Goal: Communication & Community: Share content

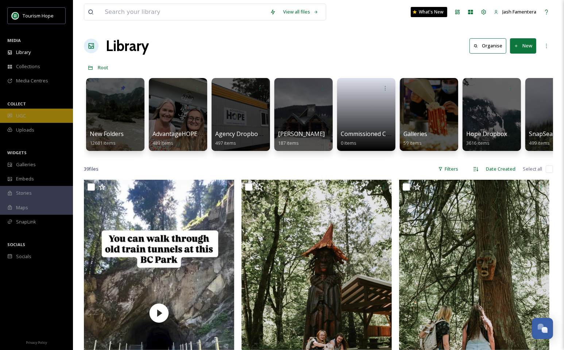
click at [51, 118] on div "UGC" at bounding box center [36, 116] width 73 height 14
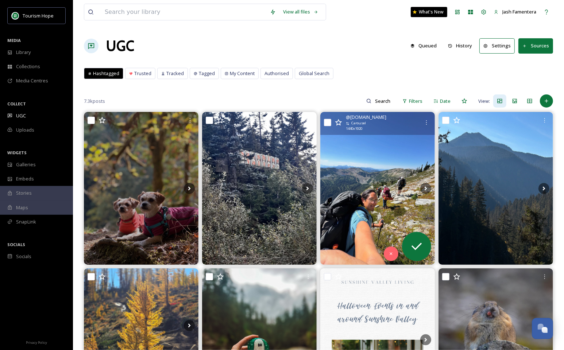
click at [386, 174] on img at bounding box center [378, 188] width 115 height 153
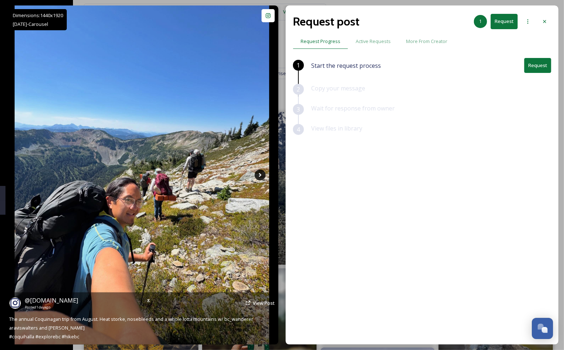
click at [257, 176] on icon at bounding box center [260, 175] width 11 height 11
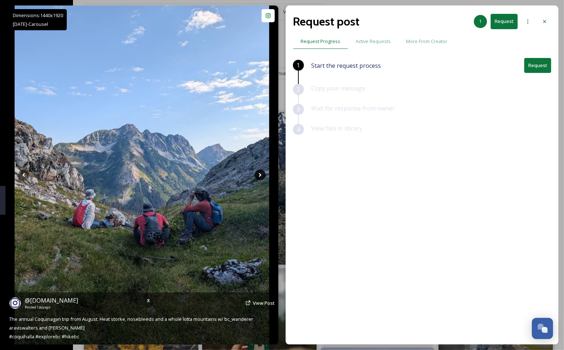
click at [257, 176] on icon at bounding box center [260, 175] width 11 height 11
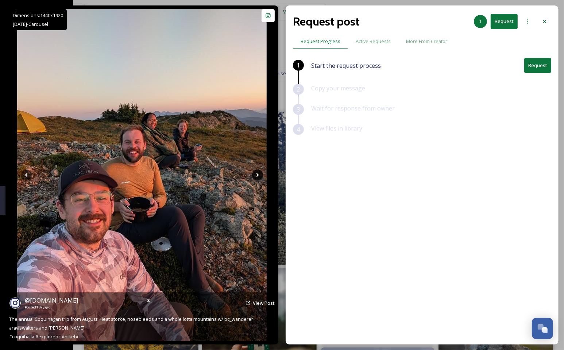
click at [257, 176] on icon at bounding box center [258, 175] width 3 height 4
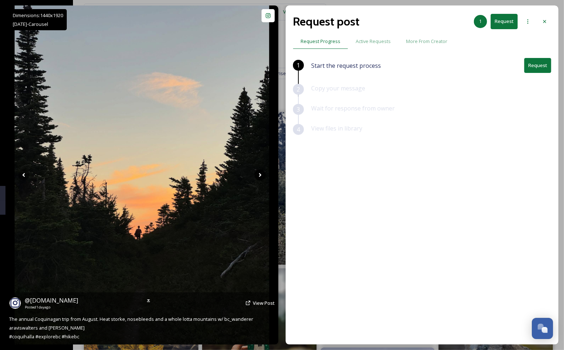
click at [259, 176] on icon at bounding box center [260, 175] width 3 height 4
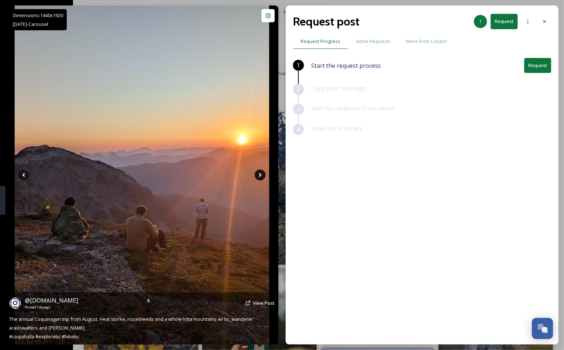
click at [257, 176] on icon at bounding box center [260, 175] width 11 height 11
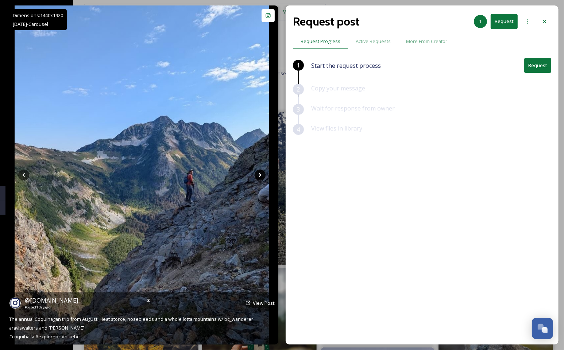
click at [257, 176] on icon at bounding box center [260, 175] width 11 height 11
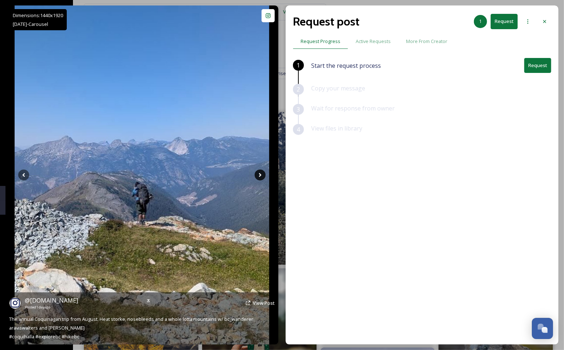
click at [257, 176] on icon at bounding box center [260, 175] width 11 height 11
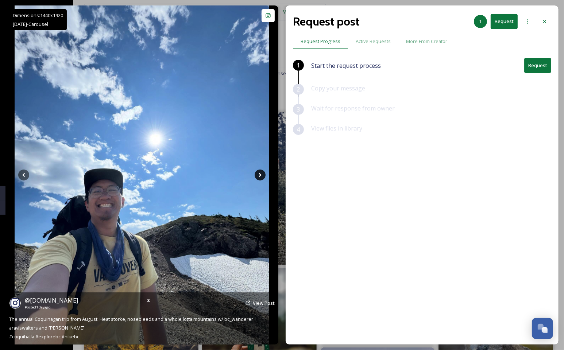
click at [257, 176] on icon at bounding box center [260, 175] width 11 height 11
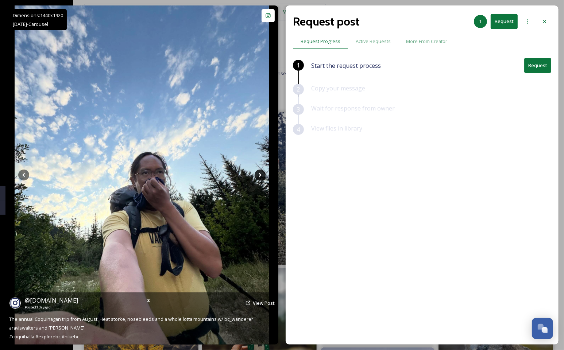
click at [257, 176] on icon at bounding box center [260, 175] width 11 height 11
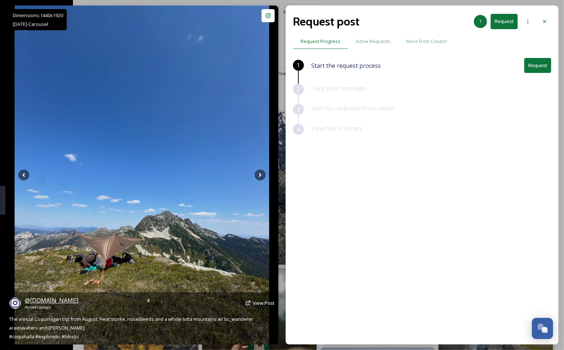
click at [53, 300] on span "@ [DOMAIN_NAME]" at bounding box center [51, 301] width 53 height 8
click at [261, 306] on span "View Post" at bounding box center [264, 303] width 22 height 7
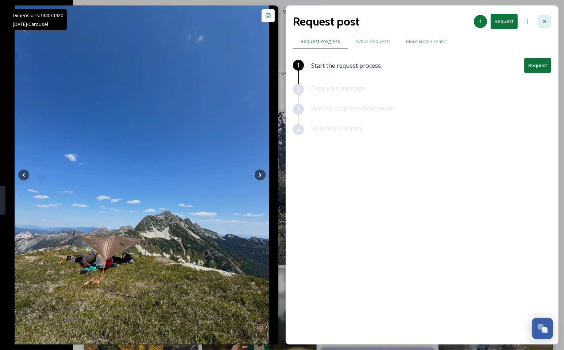
click at [541, 18] on div at bounding box center [544, 21] width 13 height 13
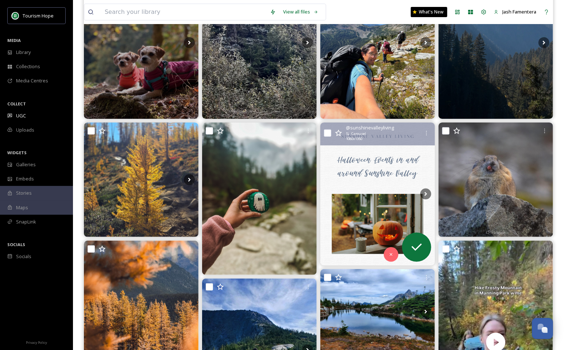
scroll to position [153, 0]
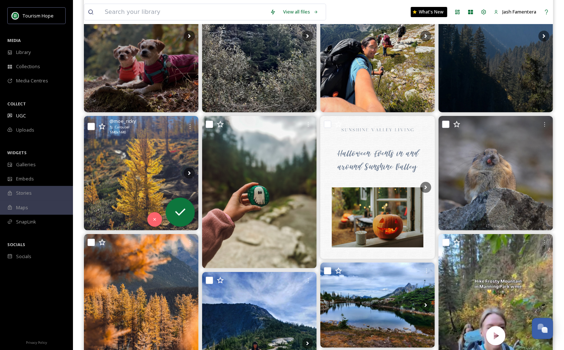
click at [150, 171] on img at bounding box center [141, 173] width 115 height 115
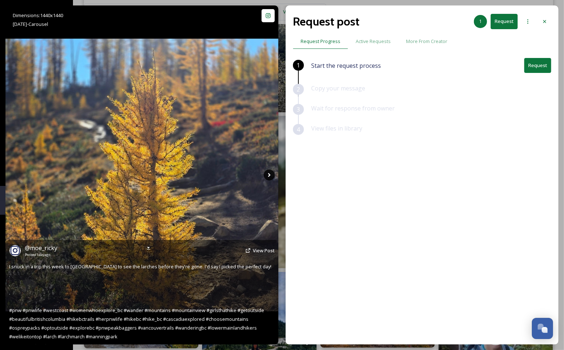
click at [268, 176] on icon at bounding box center [269, 175] width 11 height 11
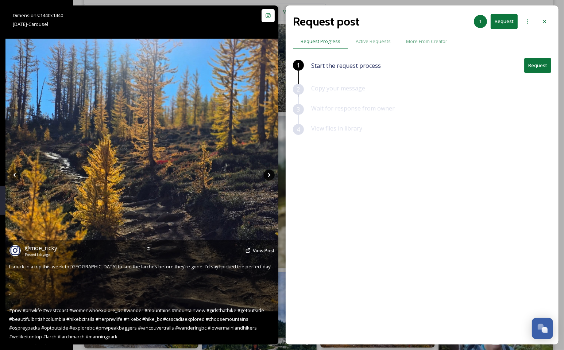
click at [268, 176] on icon at bounding box center [269, 175] width 11 height 11
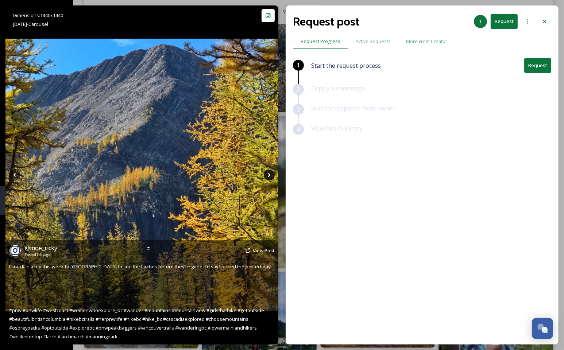
click at [268, 176] on icon at bounding box center [269, 175] width 11 height 11
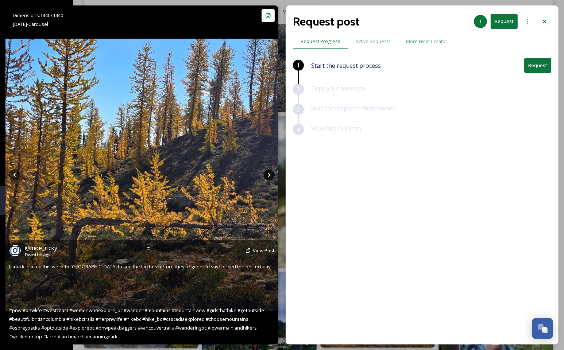
click at [267, 171] on icon at bounding box center [269, 175] width 11 height 11
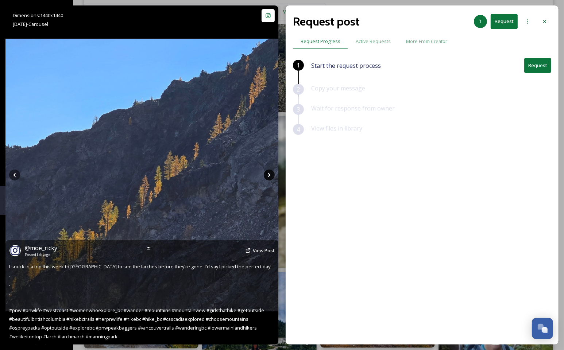
click at [267, 171] on icon at bounding box center [269, 175] width 11 height 11
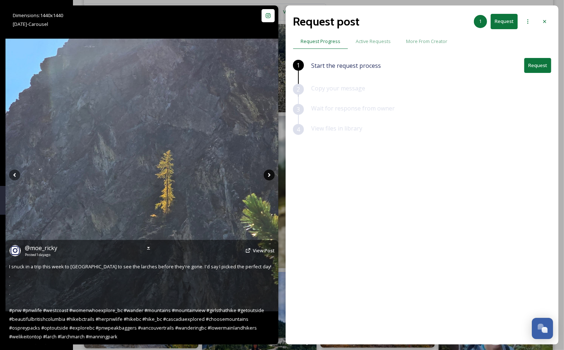
click at [269, 173] on icon at bounding box center [269, 175] width 3 height 4
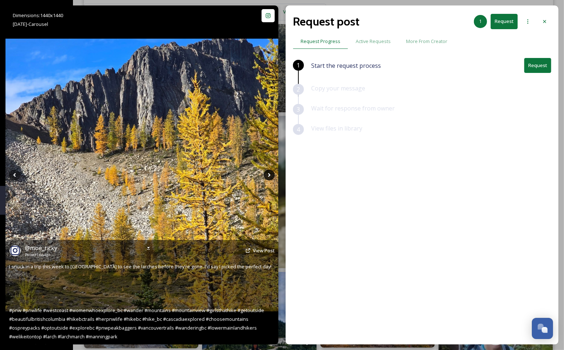
click at [269, 173] on icon at bounding box center [269, 175] width 3 height 4
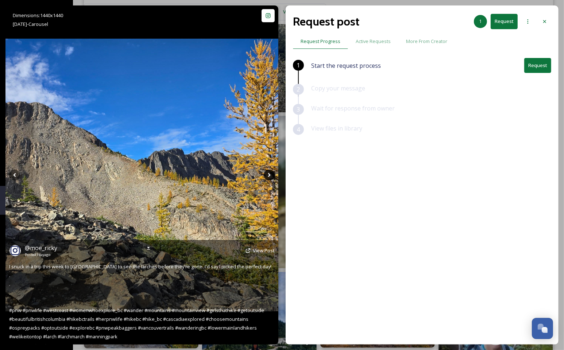
click at [269, 173] on icon at bounding box center [269, 175] width 3 height 4
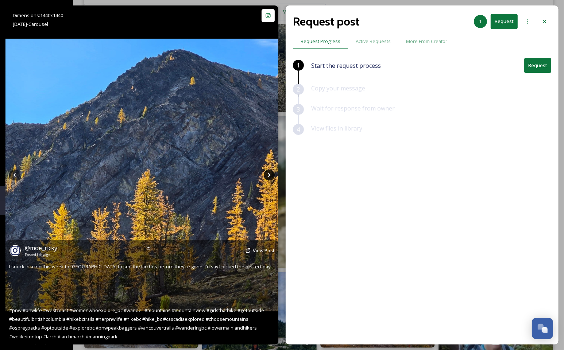
click at [269, 173] on icon at bounding box center [269, 175] width 3 height 4
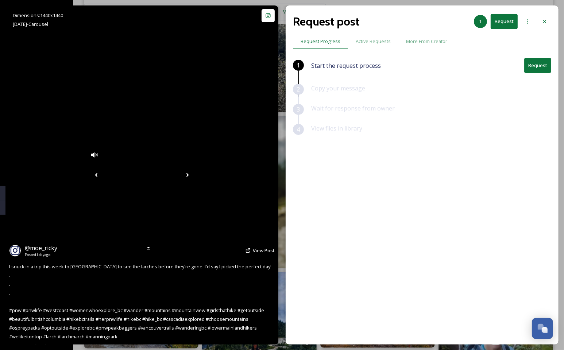
click at [193, 173] on icon at bounding box center [187, 175] width 11 height 11
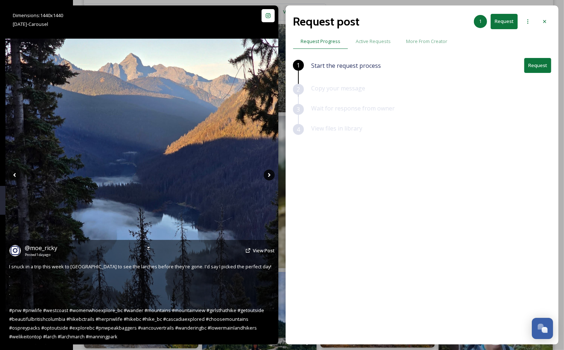
click at [269, 173] on div "Dimensions: 1440 x [DATE] - Carousel @ moe_ricky Posted [DATE] View Post I snuc…" at bounding box center [141, 175] width 273 height 340
click at [269, 173] on icon at bounding box center [269, 175] width 3 height 4
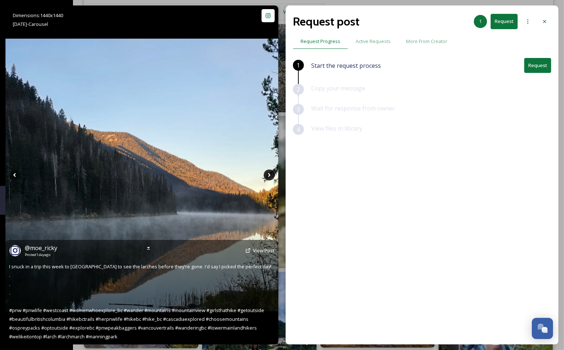
click at [269, 173] on icon at bounding box center [269, 175] width 3 height 4
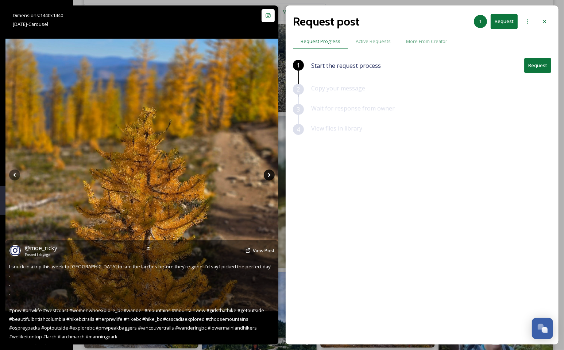
click at [269, 173] on icon at bounding box center [269, 175] width 3 height 4
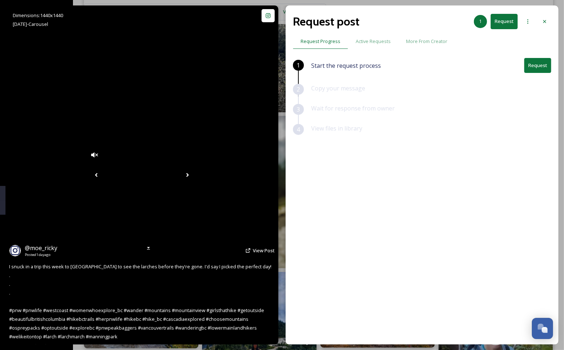
click at [193, 173] on icon at bounding box center [187, 175] width 11 height 11
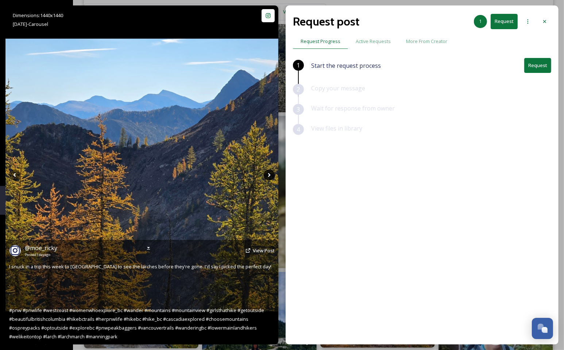
click at [269, 173] on icon at bounding box center [269, 175] width 3 height 4
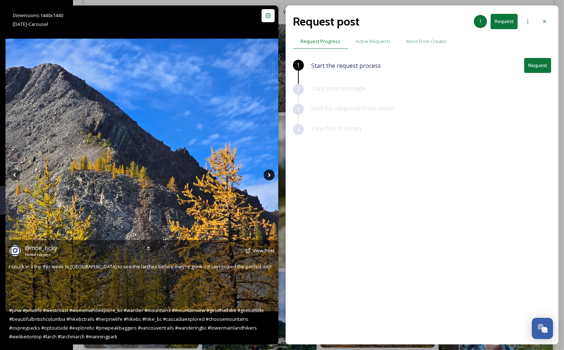
click at [269, 173] on icon at bounding box center [269, 175] width 3 height 4
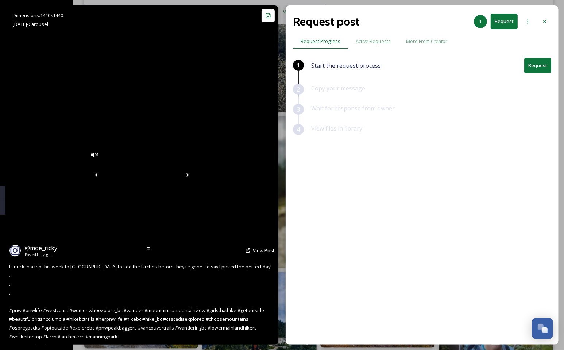
click at [193, 176] on icon at bounding box center [187, 175] width 11 height 11
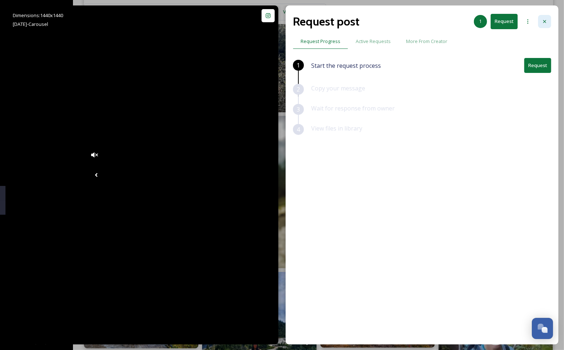
click at [547, 16] on div at bounding box center [544, 21] width 13 height 13
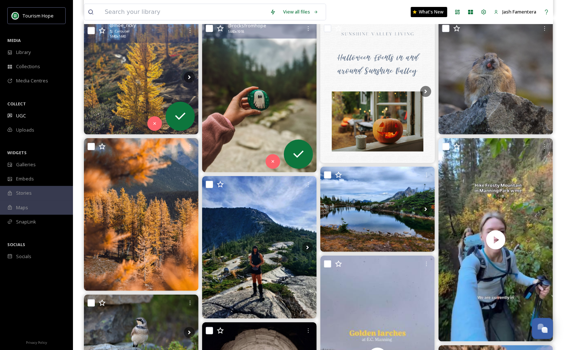
scroll to position [348, 0]
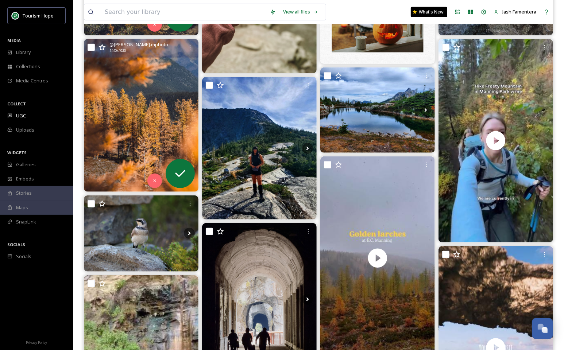
click at [146, 155] on img at bounding box center [141, 115] width 115 height 153
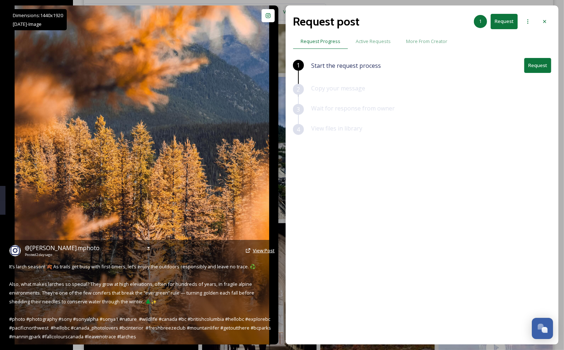
click at [262, 251] on span "View Post" at bounding box center [264, 251] width 22 height 7
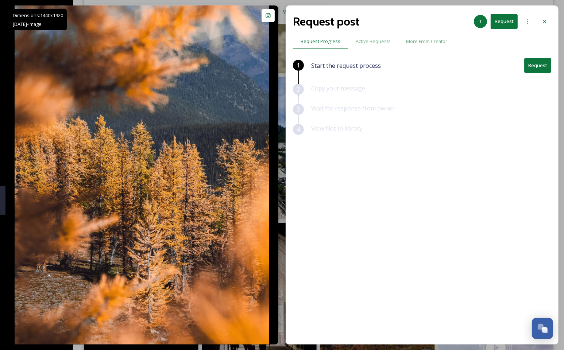
click at [530, 68] on button "Request" at bounding box center [538, 65] width 27 height 15
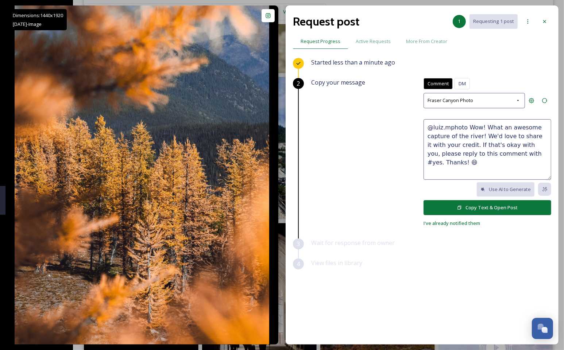
click at [442, 132] on textarea "@luiz.mphoto Wow! What an awesome capture of the river! We'd love to share it w…" at bounding box center [488, 149] width 128 height 61
drag, startPoint x: 481, startPoint y: 126, endPoint x: 478, endPoint y: 134, distance: 8.2
click at [478, 134] on textarea "@luiz.mphoto Wow! What an awesome capture of the river! We'd love to share it w…" at bounding box center [488, 149] width 128 height 61
type textarea "@luiz.mphoto Wow! So beautifully captured! 😍 We'd love to share it with your cr…"
click at [487, 205] on button "Copy Text & Open Post" at bounding box center [488, 207] width 128 height 15
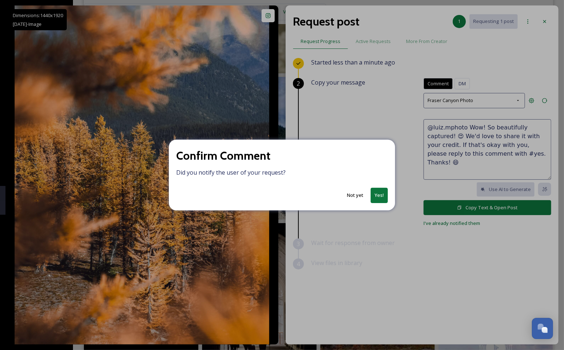
click at [378, 192] on button "Yes!" at bounding box center [379, 195] width 17 height 15
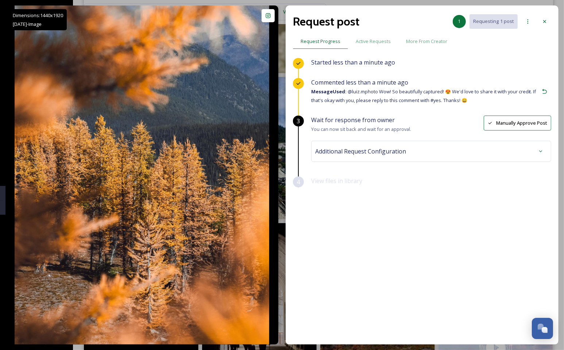
click at [372, 154] on span "Additional Request Configuration" at bounding box center [360, 151] width 91 height 9
click at [372, 213] on div "No tags" at bounding box center [431, 210] width 229 height 17
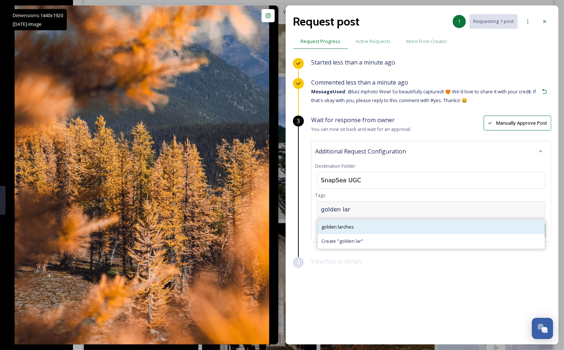
type input "golden lar"
click at [364, 229] on div "golden larches" at bounding box center [431, 227] width 227 height 14
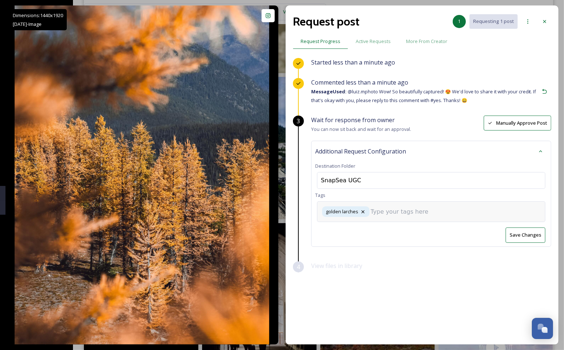
click at [396, 208] on input at bounding box center [407, 212] width 73 height 9
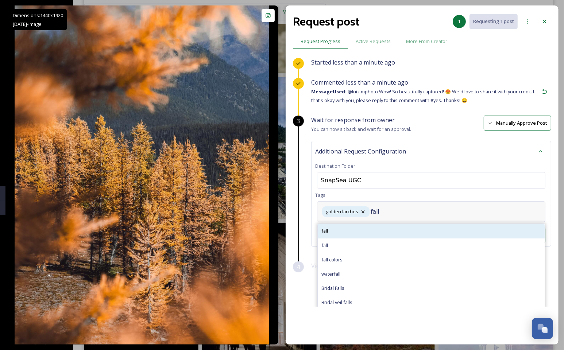
type input "fall"
click at [375, 235] on div "fall" at bounding box center [431, 231] width 227 height 14
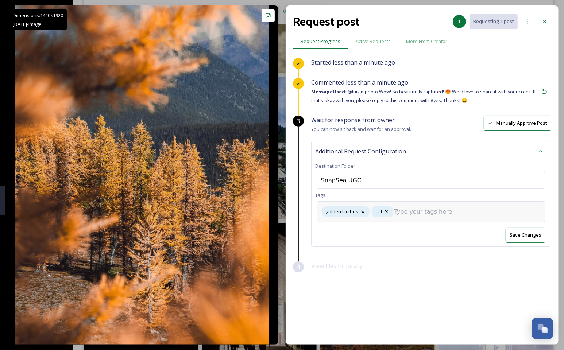
click at [411, 218] on div "golden larches fall" at bounding box center [431, 212] width 229 height 21
click at [411, 218] on div "golden larches fall a" at bounding box center [431, 212] width 229 height 21
click at [431, 208] on input "a" at bounding box center [431, 212] width 73 height 9
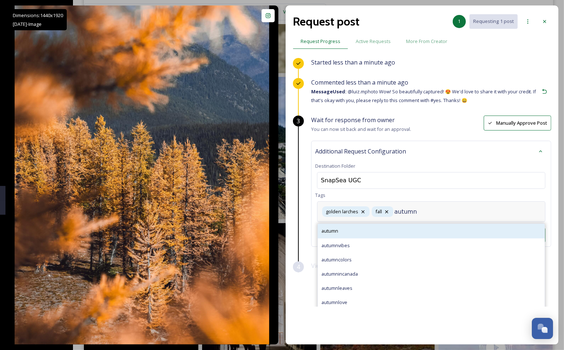
type input "autumn"
click at [391, 228] on div "autumn" at bounding box center [431, 231] width 227 height 14
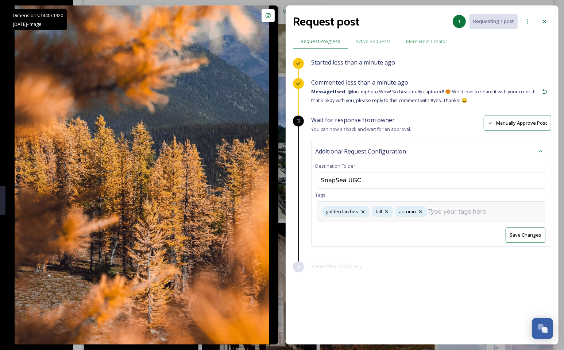
click at [479, 214] on input at bounding box center [465, 212] width 73 height 9
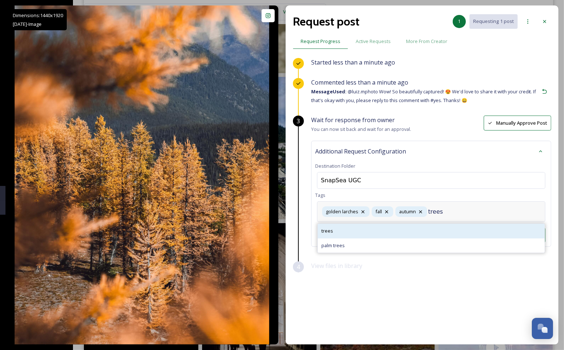
type input "trees"
click at [454, 231] on div "trees" at bounding box center [431, 231] width 227 height 14
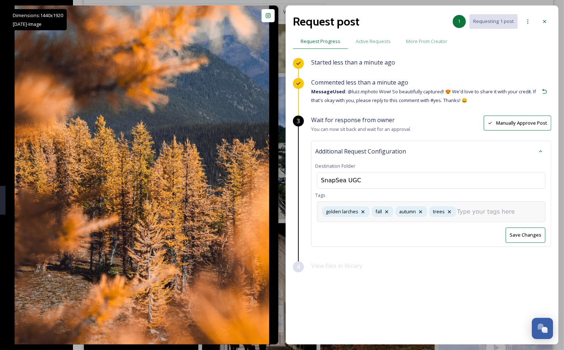
click at [503, 212] on input at bounding box center [493, 212] width 73 height 9
type input "s"
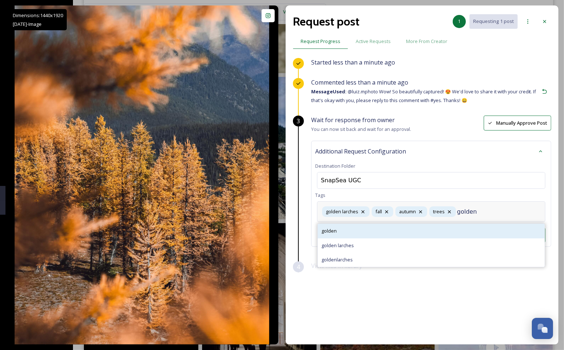
type input "golden"
click at [429, 229] on div "golden" at bounding box center [431, 231] width 227 height 14
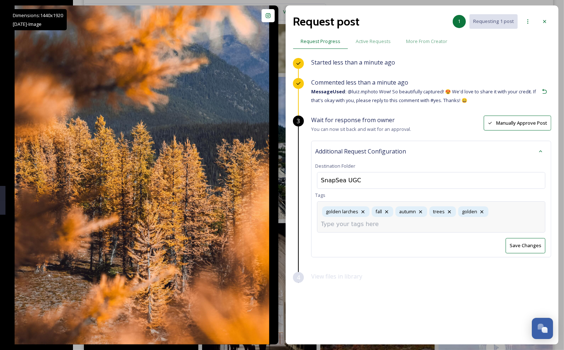
click at [540, 245] on div "Additional Request Configuration Destination Folder SnapSea UGC Tags golden lar…" at bounding box center [431, 199] width 240 height 116
click at [536, 238] on button "Save Changes" at bounding box center [526, 235] width 40 height 15
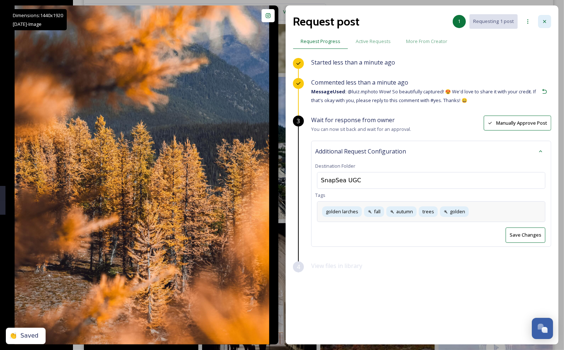
click at [544, 23] on icon at bounding box center [545, 22] width 6 height 6
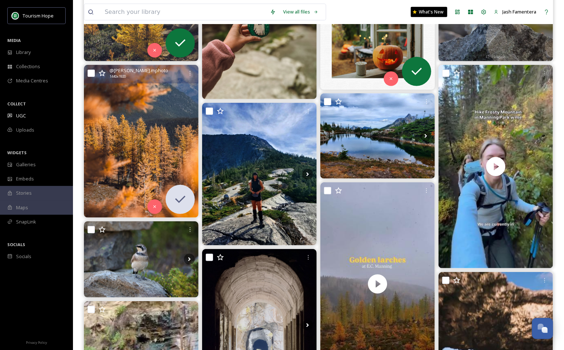
scroll to position [327, 0]
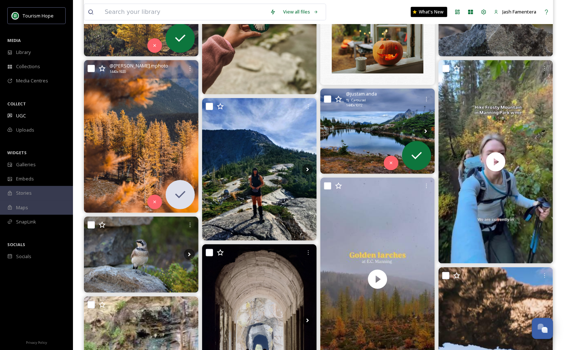
click at [380, 122] on img at bounding box center [378, 131] width 115 height 85
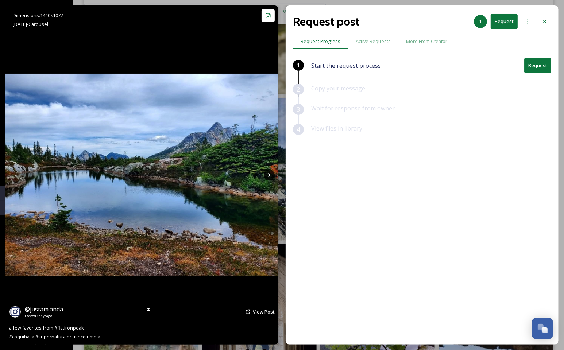
click at [266, 174] on icon at bounding box center [269, 175] width 11 height 11
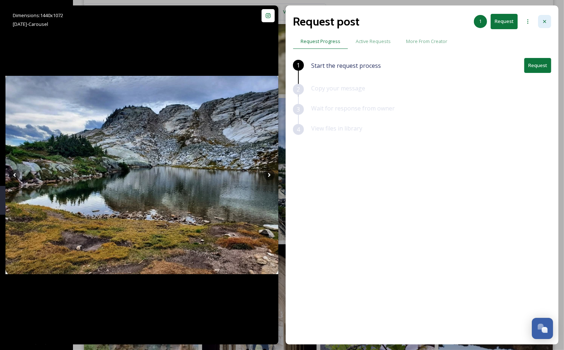
click at [551, 18] on div at bounding box center [544, 21] width 13 height 13
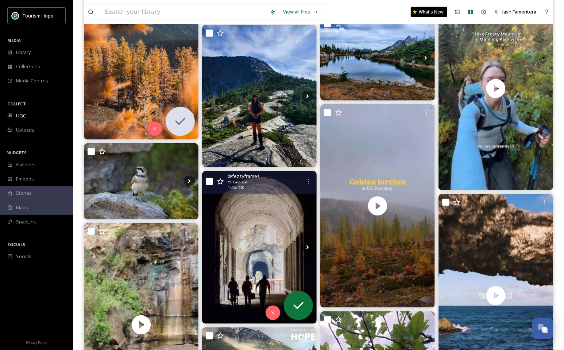
scroll to position [395, 0]
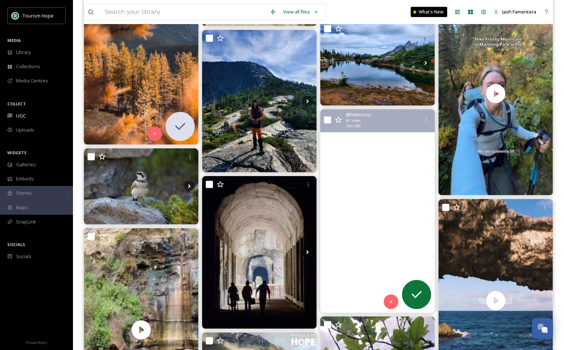
click at [365, 173] on video "Golden larches at E.C. Manning. Was sunny for majority of the day filled with p…" at bounding box center [378, 212] width 115 height 204
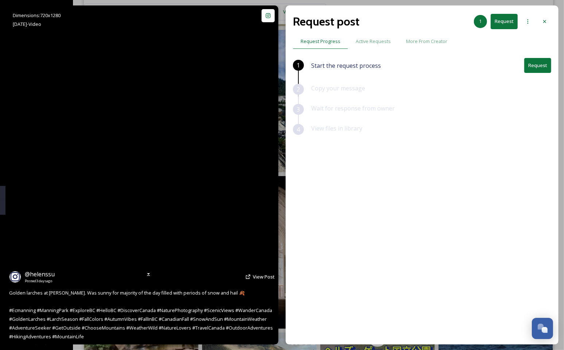
click at [184, 210] on video "Golden larches at E.C. Manning. Was sunny for majority of the day filled with p…" at bounding box center [141, 175] width 191 height 340
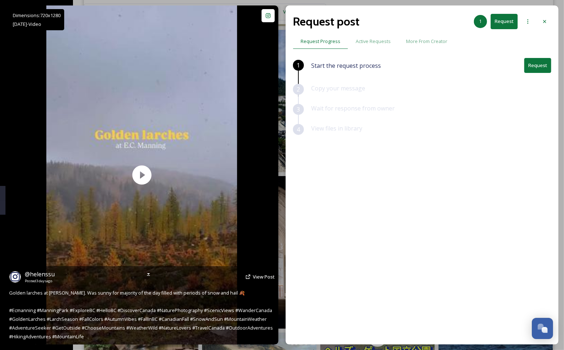
click at [252, 276] on div "@ helenssu Posted [DATE] View Post" at bounding box center [142, 277] width 266 height 14
click at [257, 275] on span "View Post" at bounding box center [264, 277] width 22 height 7
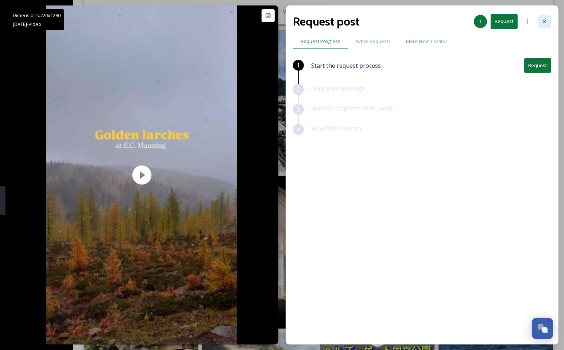
click at [544, 22] on icon at bounding box center [545, 21] width 3 height 3
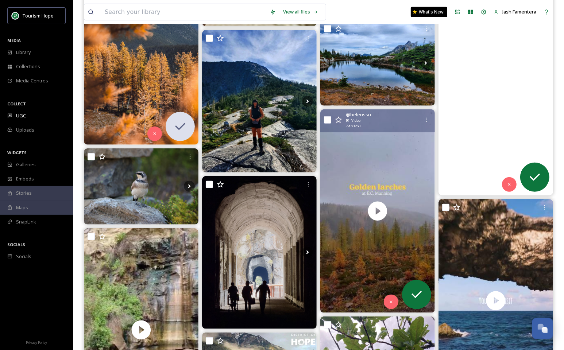
click at [523, 68] on video "One of the best larch hikes in BC ✨\a\aFrosty mountain in Manning Park is 20km …" at bounding box center [496, 94] width 115 height 204
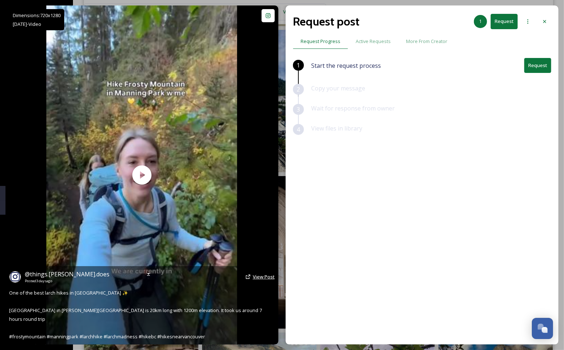
click at [261, 280] on span "View Post" at bounding box center [264, 277] width 22 height 7
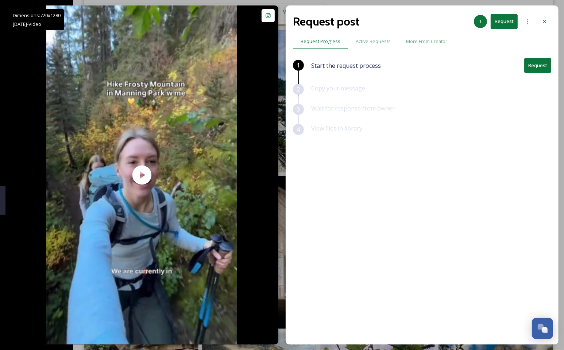
click at [537, 61] on button "Request" at bounding box center [538, 65] width 27 height 15
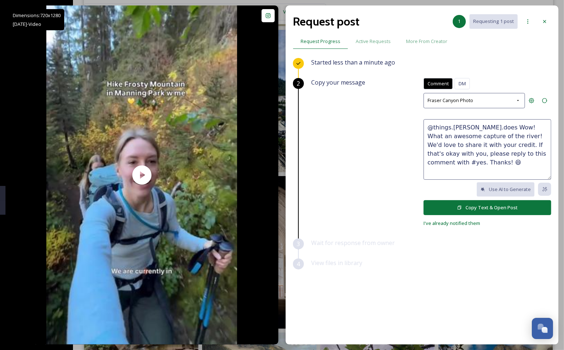
drag, startPoint x: 550, startPoint y: 143, endPoint x: 495, endPoint y: 117, distance: 60.9
click at [495, 117] on div "Comment DM Comment [PERSON_NAME] Canyon Photo @things.[PERSON_NAME].does Wow! W…" at bounding box center [488, 153] width 128 height 150
click at [484, 137] on textarea "@things.[PERSON_NAME].does Wow! What an awesome capture of the river! We'd love…" at bounding box center [488, 149] width 128 height 61
drag, startPoint x: 480, startPoint y: 128, endPoint x: 480, endPoint y: 138, distance: 9.9
click at [480, 138] on textarea "@things.[PERSON_NAME].does Wow! What an awesome capture of the river! We'd love…" at bounding box center [488, 149] width 128 height 61
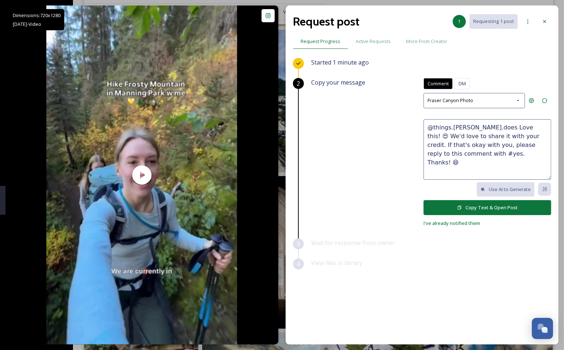
type textarea "@things.[PERSON_NAME].does Love this! 😍 We'd love to share it with your credit.…"
click at [474, 206] on button "Copy Text & Open Post" at bounding box center [488, 207] width 128 height 15
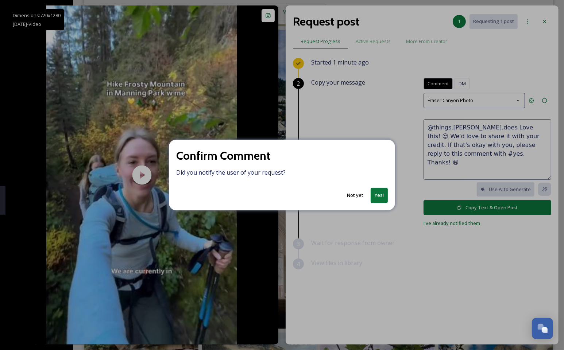
click at [380, 189] on button "Yes!" at bounding box center [379, 195] width 17 height 15
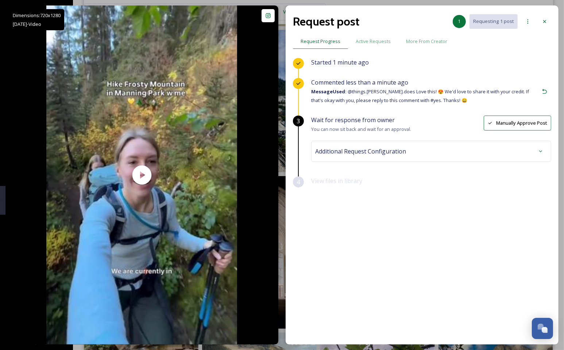
click at [410, 158] on div "Additional Request Configuration" at bounding box center [431, 151] width 240 height 21
click at [409, 150] on div "Additional Request Configuration" at bounding box center [431, 151] width 232 height 13
click at [400, 185] on div "SnapSea UGC" at bounding box center [431, 180] width 229 height 17
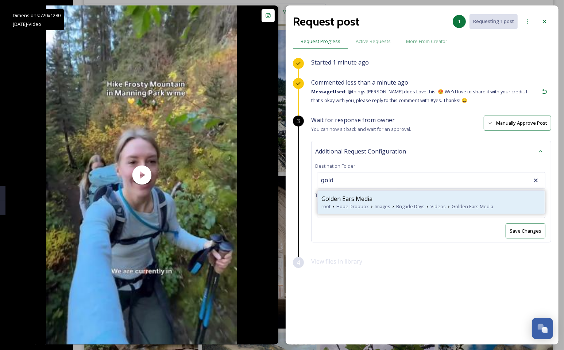
click at [383, 199] on div "Golden Ears Media" at bounding box center [432, 199] width 220 height 9
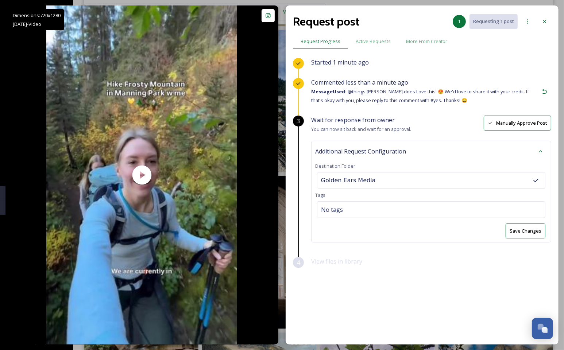
click at [394, 183] on div "Golden Ears Media" at bounding box center [431, 180] width 229 height 17
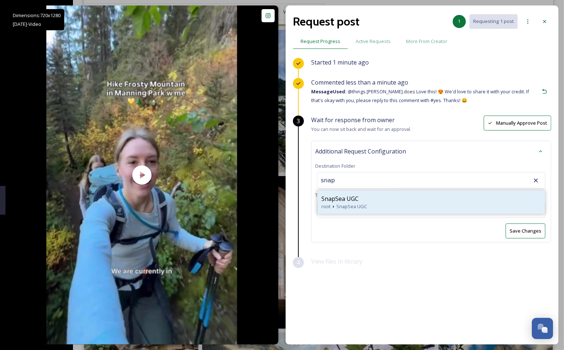
click at [471, 204] on div "root SnapSea UGC" at bounding box center [432, 206] width 220 height 7
type input "SnapSea UGC"
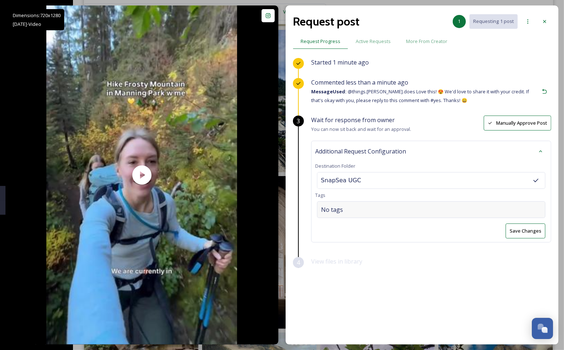
click at [429, 215] on div "No tags" at bounding box center [431, 210] width 229 height 17
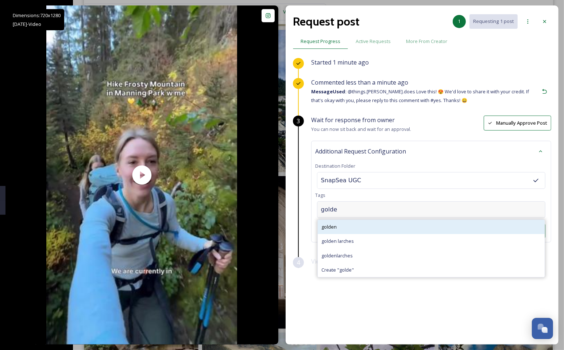
type input "golde"
click at [393, 226] on div "golden" at bounding box center [431, 227] width 227 height 14
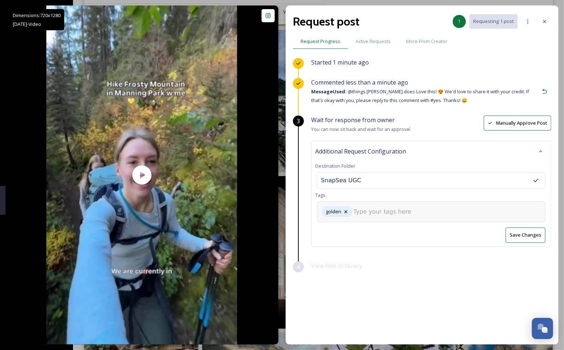
click at [409, 202] on div "golden" at bounding box center [431, 212] width 229 height 21
click at [409, 208] on input at bounding box center [390, 212] width 73 height 9
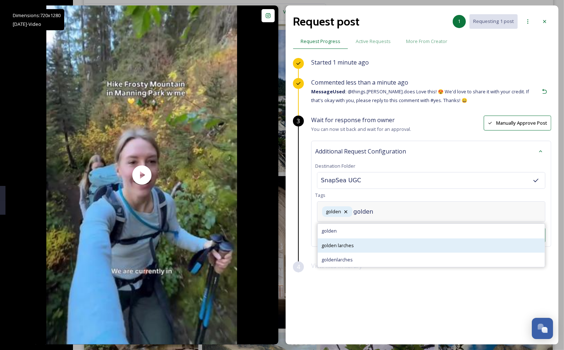
type input "golden"
click at [363, 246] on div "golden larches" at bounding box center [431, 246] width 227 height 14
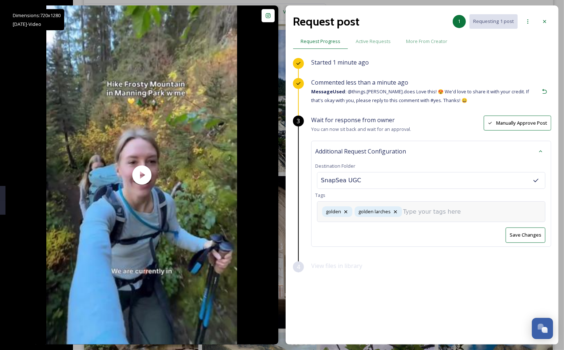
click at [425, 219] on div "golden golden larches" at bounding box center [431, 212] width 229 height 21
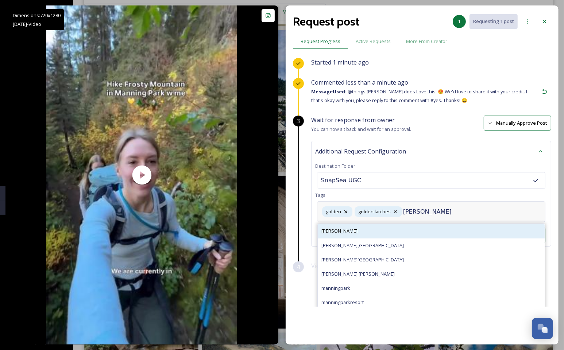
type input "[PERSON_NAME]"
click at [403, 234] on div "[PERSON_NAME]" at bounding box center [431, 231] width 227 height 14
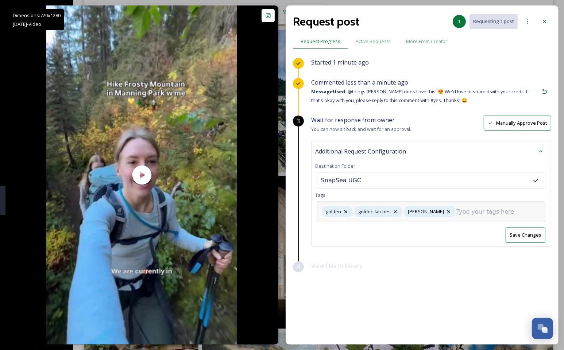
click at [461, 216] on div "golden golden larches [PERSON_NAME]" at bounding box center [431, 212] width 229 height 21
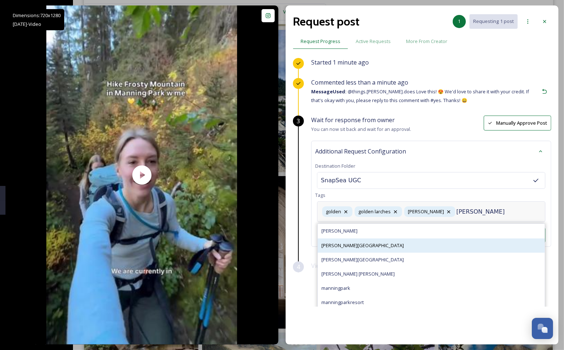
type input "[PERSON_NAME]"
click at [438, 241] on div "[PERSON_NAME][GEOGRAPHIC_DATA]" at bounding box center [431, 246] width 227 height 14
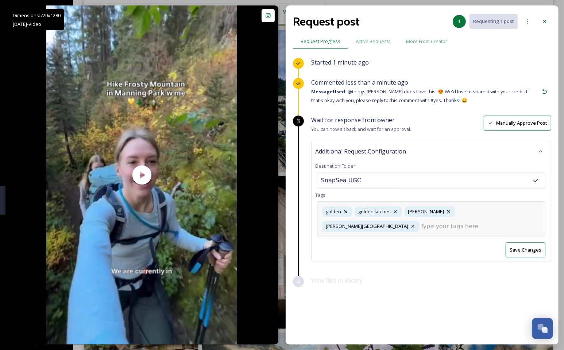
click at [500, 211] on div "golden golden larches [PERSON_NAME] [PERSON_NAME][GEOGRAPHIC_DATA]" at bounding box center [431, 219] width 229 height 35
click at [490, 246] on div "Wait for response from owner You can now sit back and wait for an approval. Man…" at bounding box center [431, 196] width 240 height 161
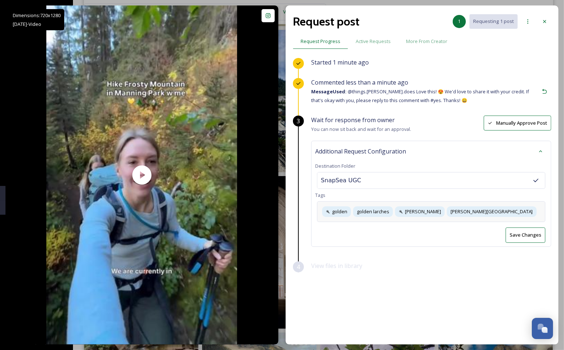
click at [515, 211] on div "golden golden larches [PERSON_NAME] [PERSON_NAME][GEOGRAPHIC_DATA]" at bounding box center [431, 212] width 229 height 21
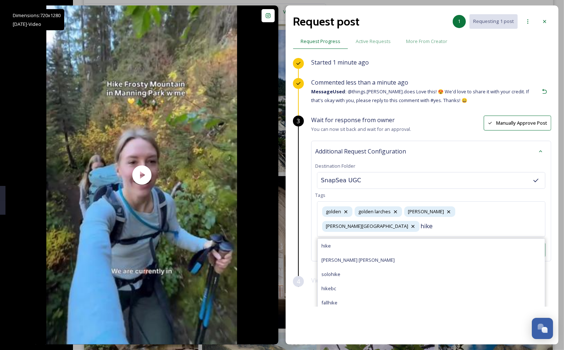
type input "hike"
click at [416, 247] on div "hike" at bounding box center [431, 246] width 227 height 14
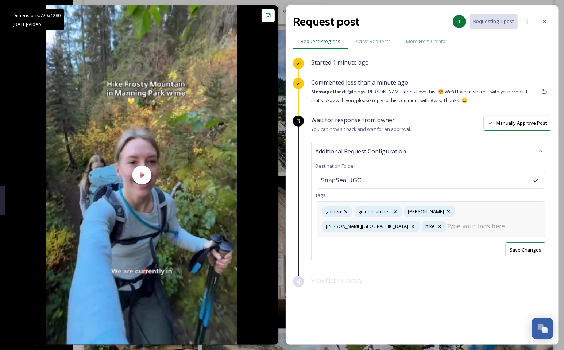
click at [462, 226] on div "golden golden larches [PERSON_NAME] [PERSON_NAME] [PERSON_NAME]" at bounding box center [431, 219] width 229 height 35
click at [448, 232] on div "Additional Request Configuration Destination Folder SnapSea UGC Tags golden gol…" at bounding box center [431, 201] width 240 height 121
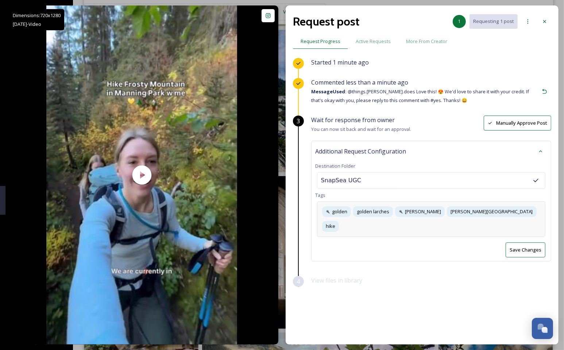
click at [512, 219] on div "golden golden larches [PERSON_NAME] [PERSON_NAME] [PERSON_NAME]" at bounding box center [431, 219] width 229 height 35
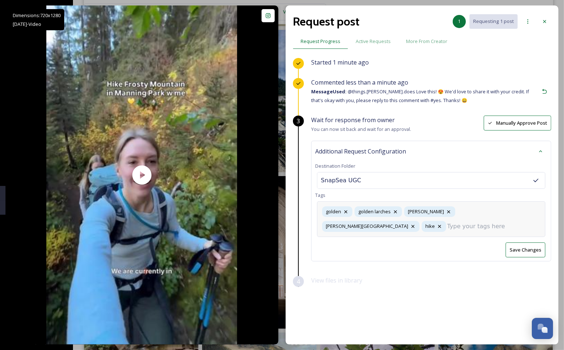
click at [487, 231] on div "golden golden larches [PERSON_NAME] [PERSON_NAME] [PERSON_NAME]" at bounding box center [431, 219] width 229 height 35
click at [540, 23] on div at bounding box center [544, 21] width 13 height 13
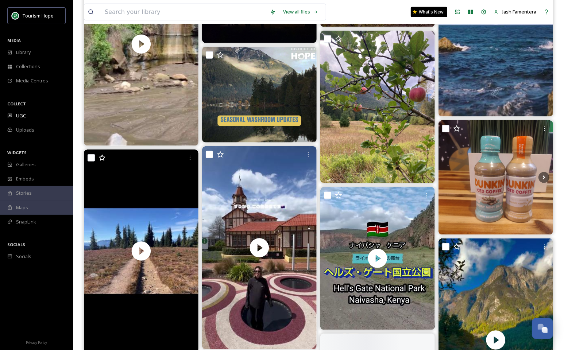
scroll to position [687, 0]
